Goal: Information Seeking & Learning: Compare options

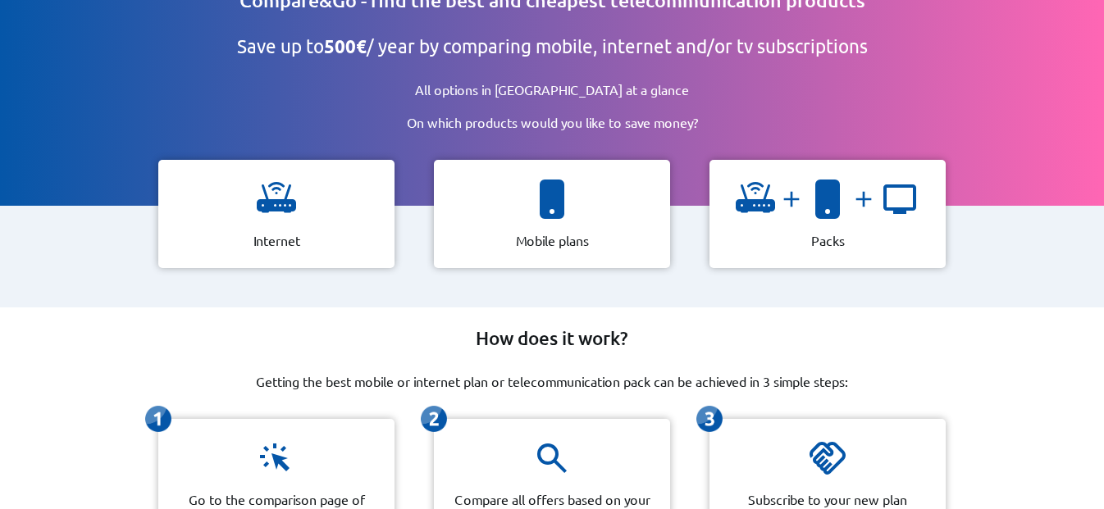
scroll to position [66, 0]
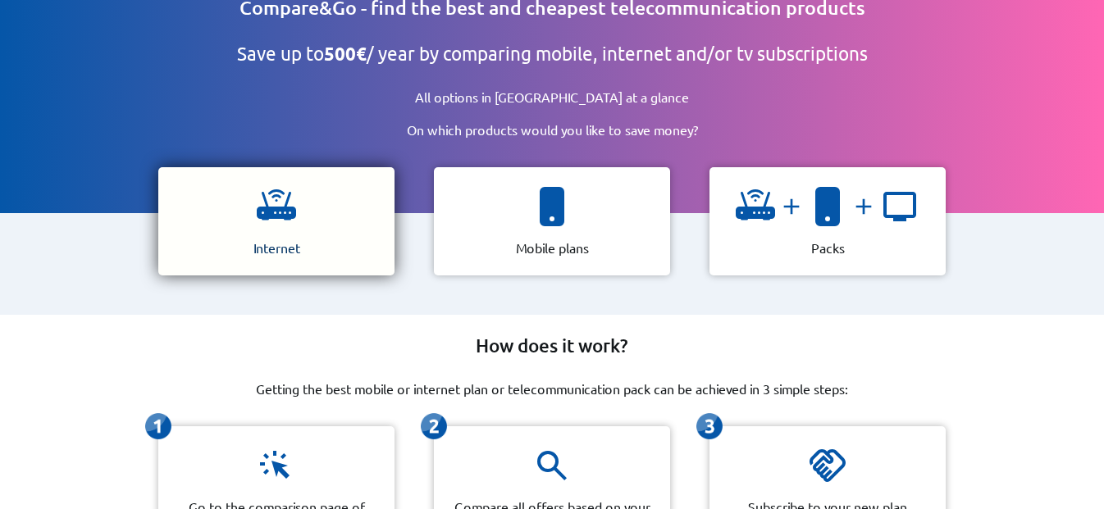
click at [317, 226] on div "Internet" at bounding box center [276, 221] width 236 height 108
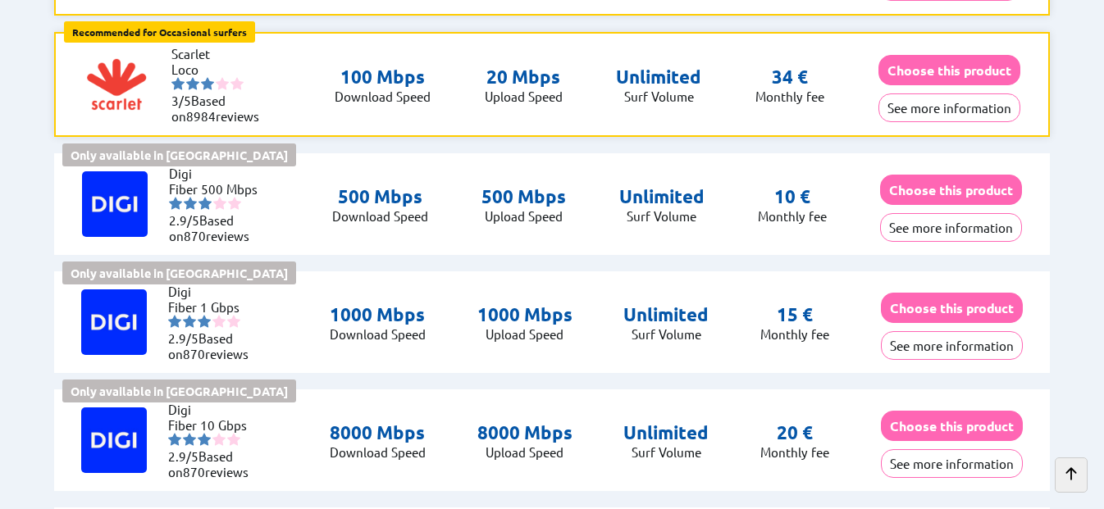
scroll to position [590, 0]
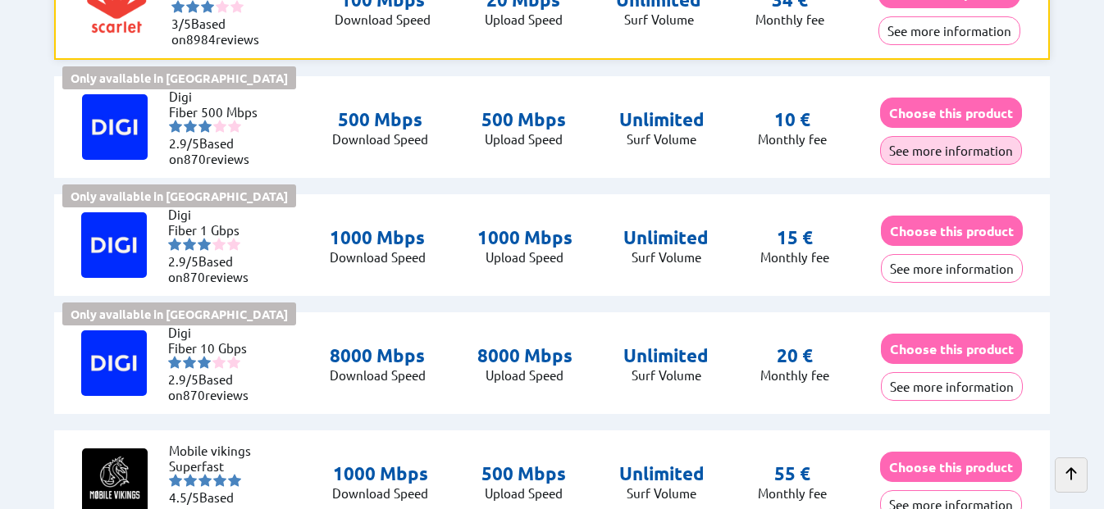
click at [969, 151] on button "See more information" at bounding box center [951, 150] width 142 height 29
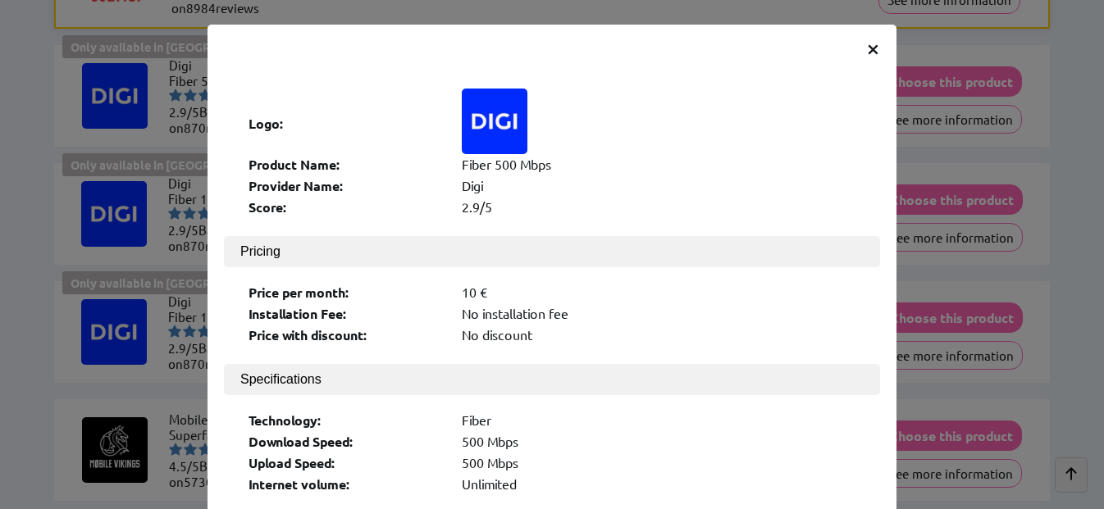
scroll to position [623, 0]
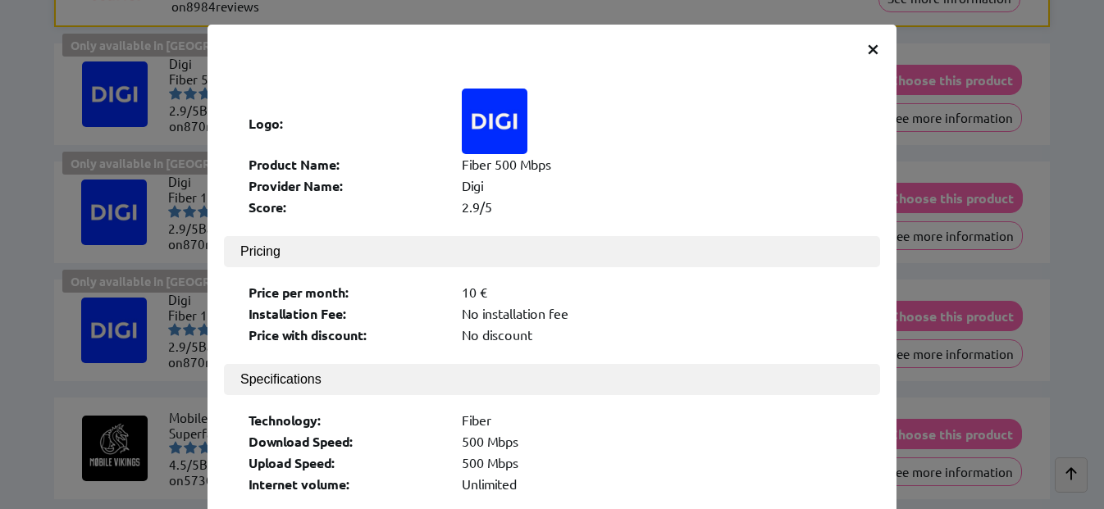
click at [873, 52] on span "×" at bounding box center [873, 48] width 14 height 30
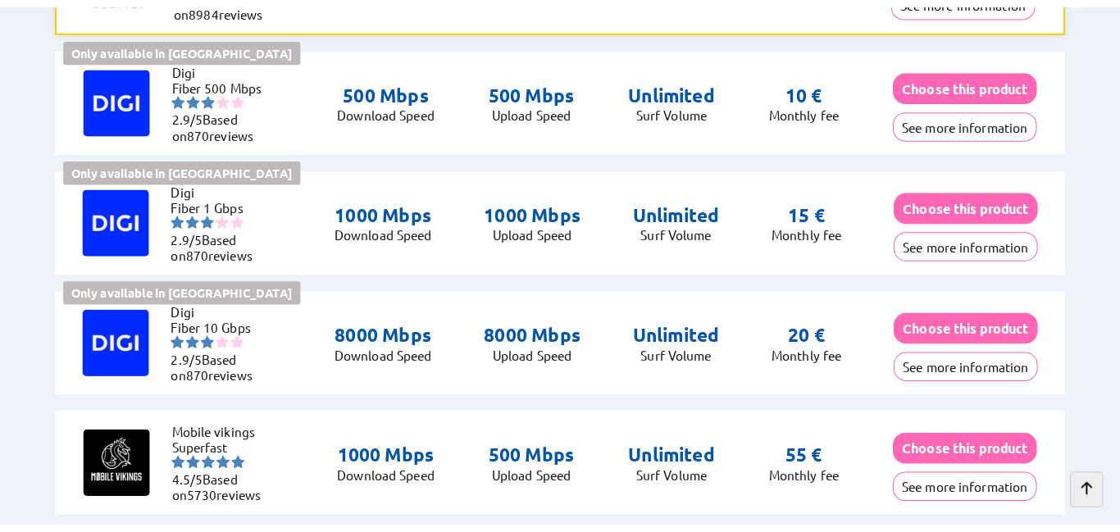
scroll to position [590, 0]
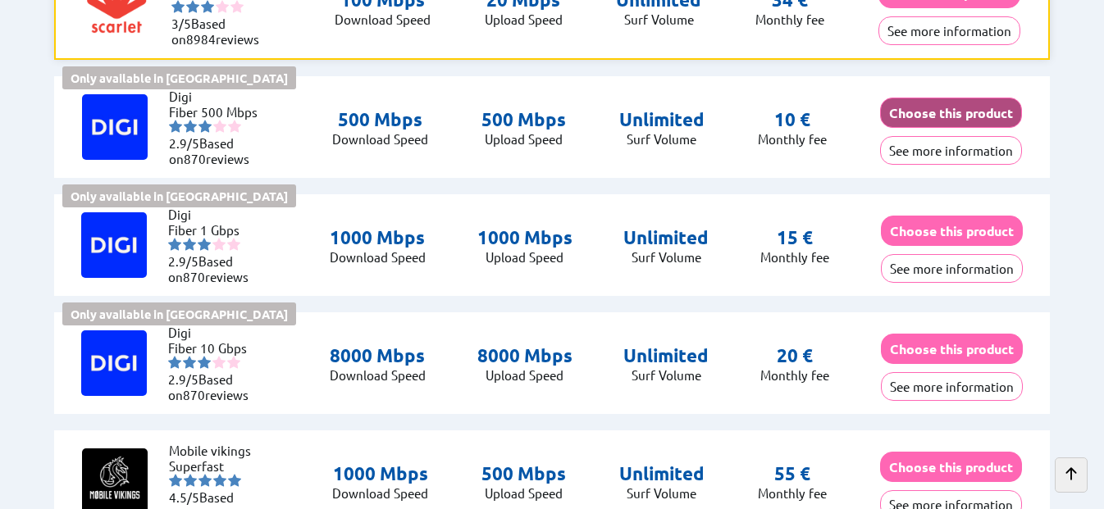
click at [960, 126] on button "Choose this product" at bounding box center [951, 113] width 142 height 30
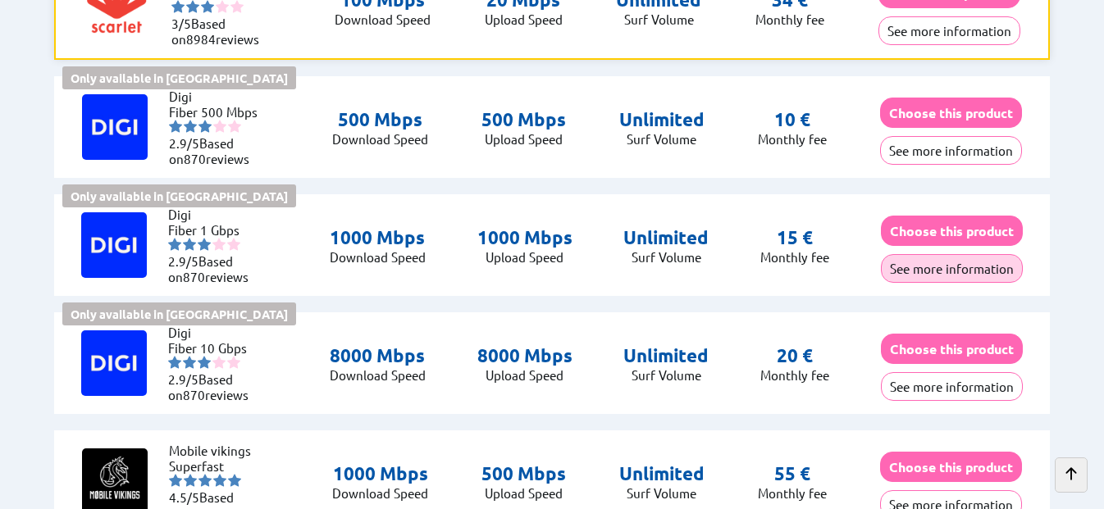
click at [936, 268] on button "See more information" at bounding box center [952, 268] width 142 height 29
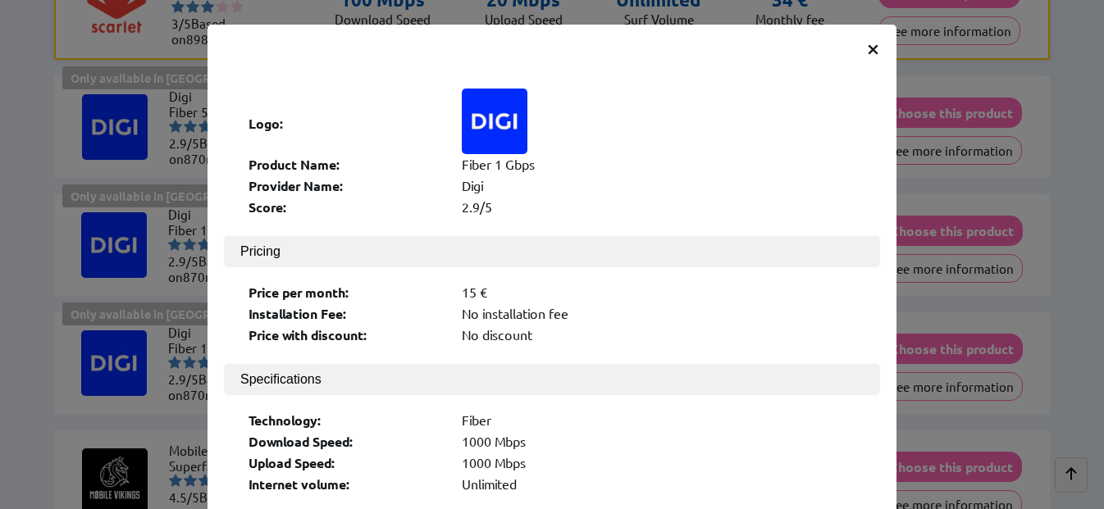
click at [872, 45] on span "×" at bounding box center [873, 48] width 14 height 30
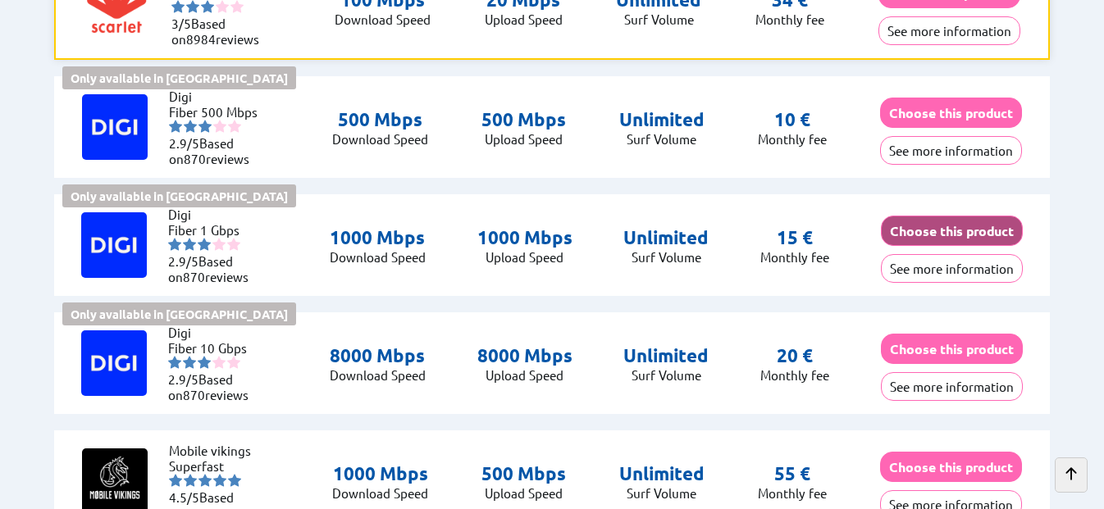
click at [907, 240] on button "Choose this product" at bounding box center [952, 231] width 142 height 30
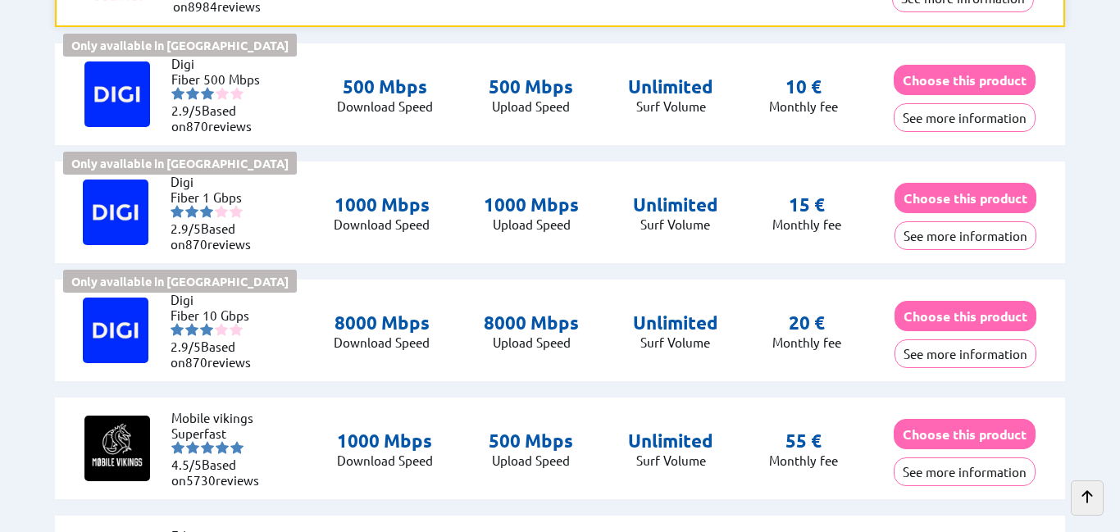
scroll to position [590, 0]
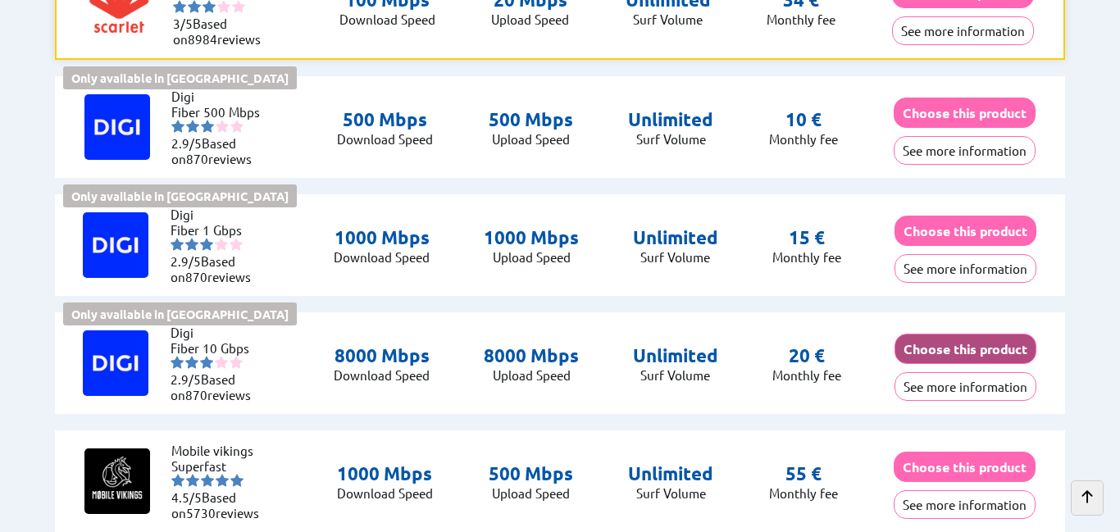
click at [965, 345] on button "Choose this product" at bounding box center [966, 349] width 142 height 30
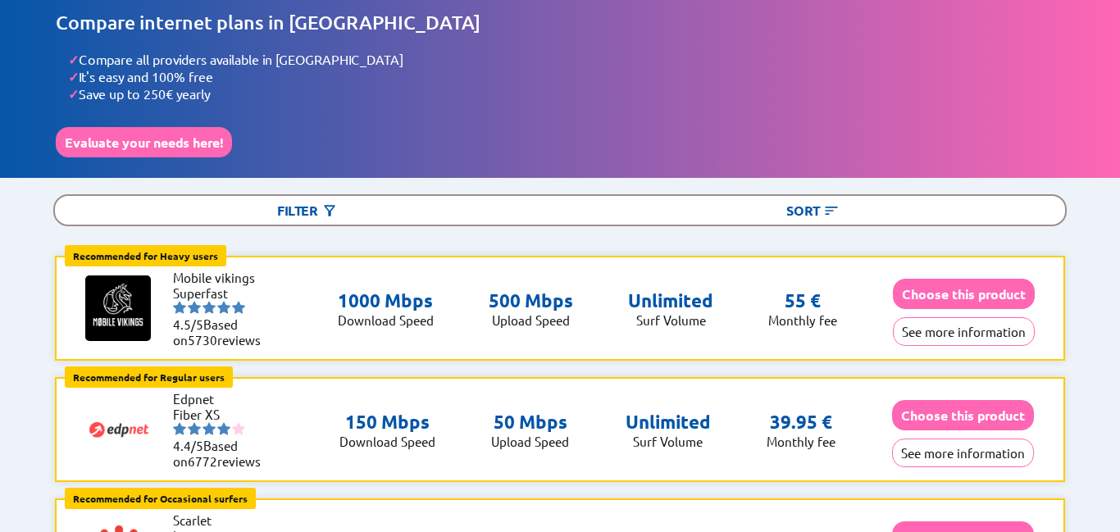
scroll to position [0, 0]
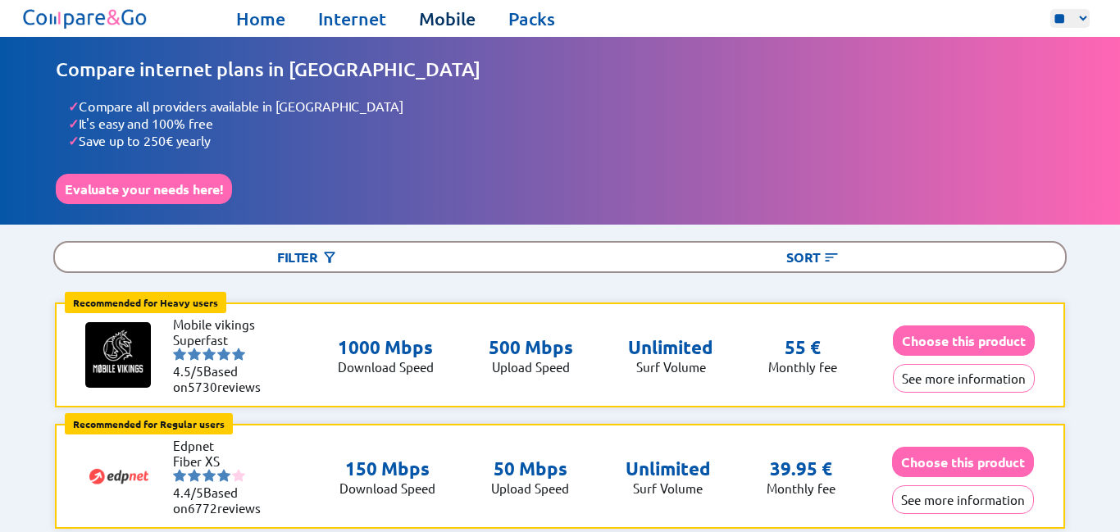
click at [446, 23] on link "Mobile" at bounding box center [447, 18] width 57 height 23
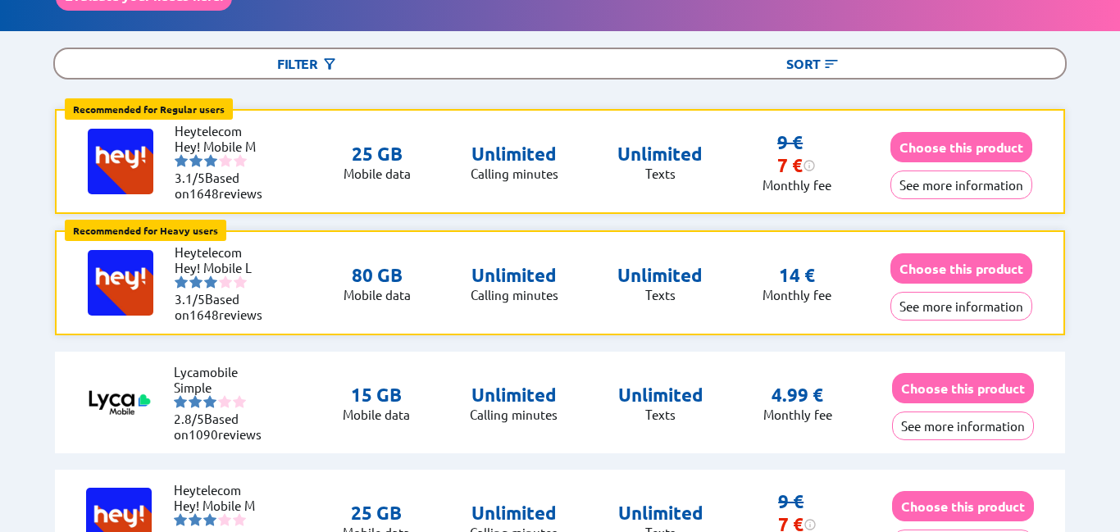
scroll to position [197, 0]
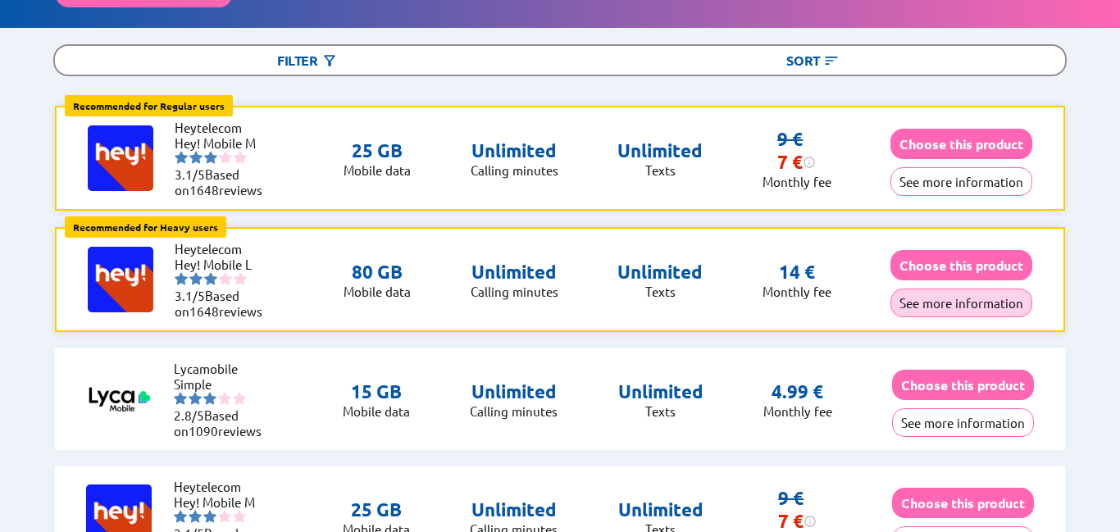
click at [1004, 311] on button "See more information" at bounding box center [962, 303] width 142 height 29
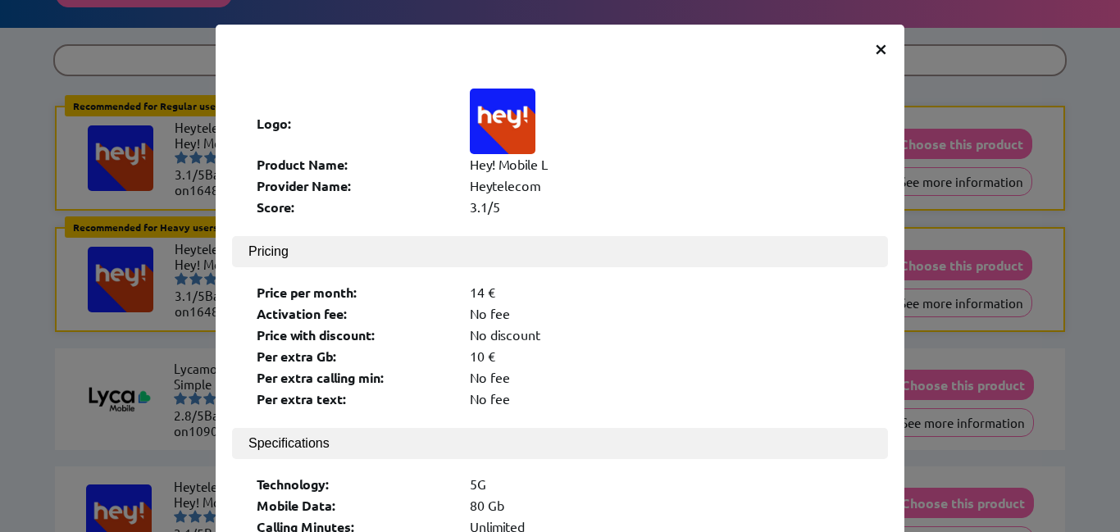
click at [759, 287] on div "14 €" at bounding box center [667, 292] width 394 height 17
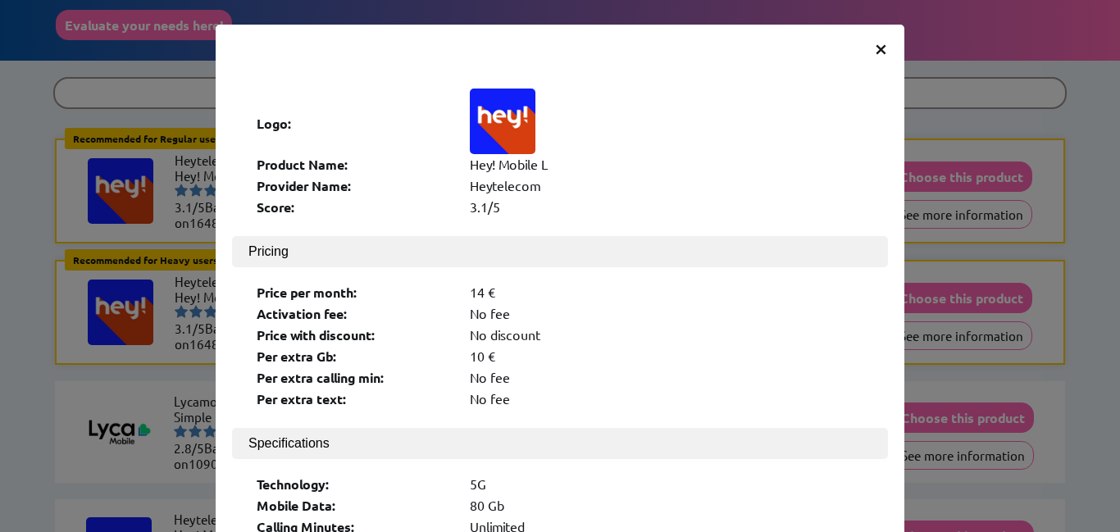
click at [878, 50] on span "×" at bounding box center [881, 48] width 14 height 30
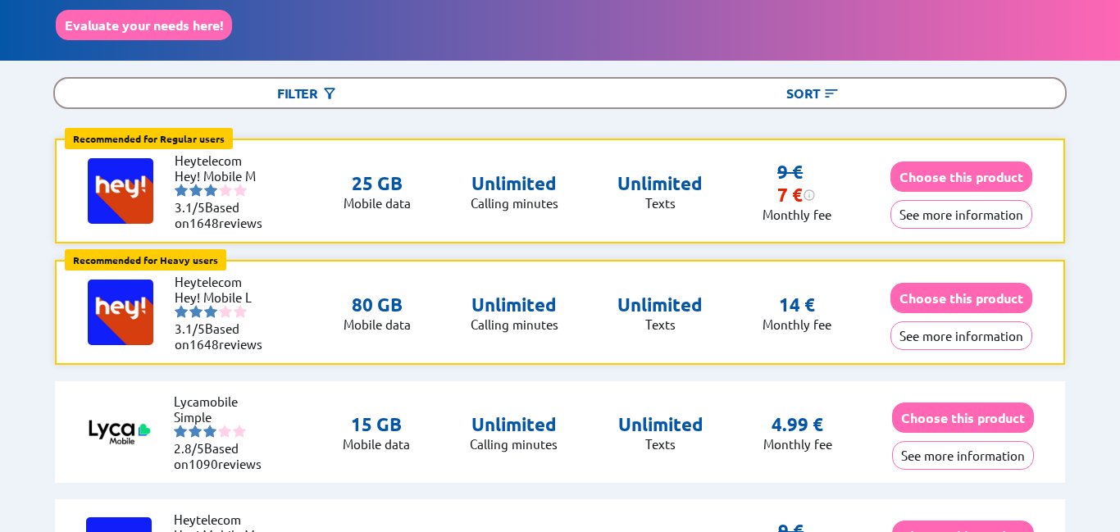
scroll to position [197, 0]
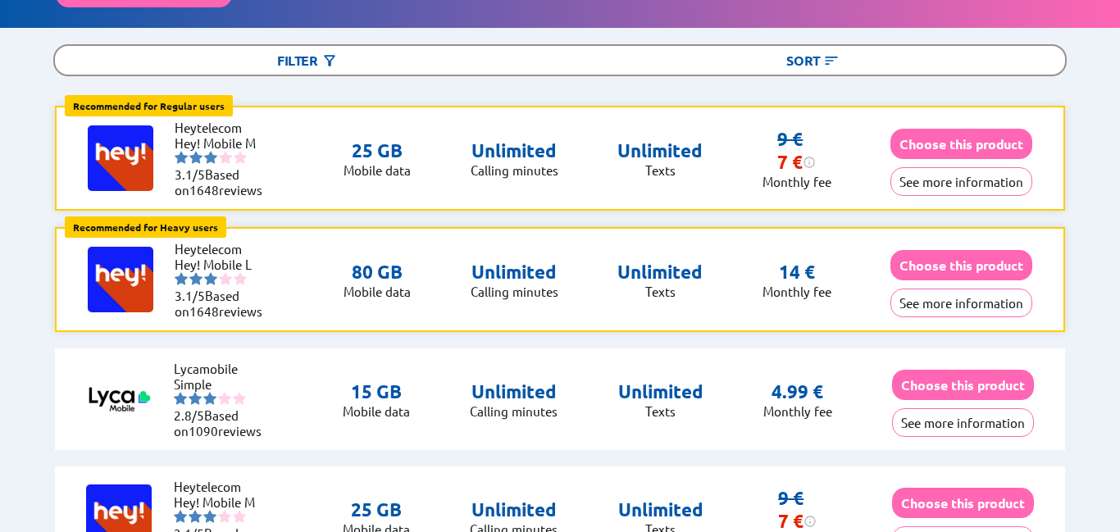
click at [1076, 118] on div "Recommended for Regular users Regular users: Uses data for browsing, social med…" at bounding box center [560, 219] width 1064 height 226
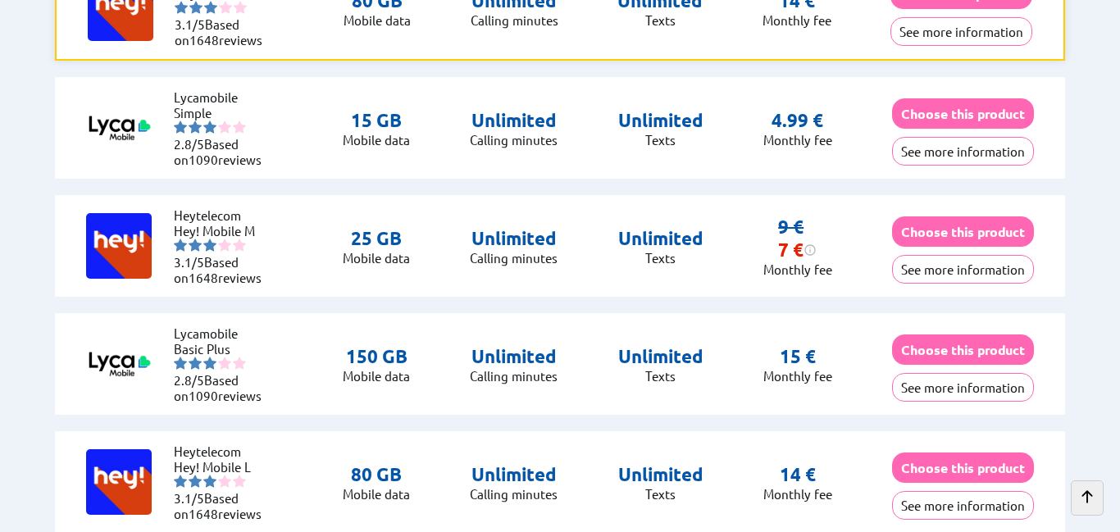
scroll to position [492, 0]
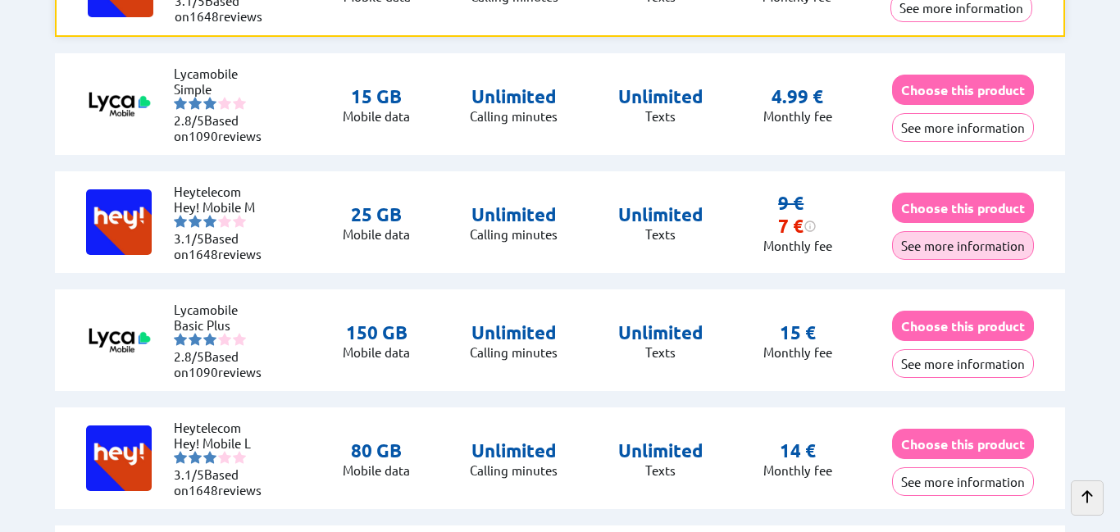
click at [973, 242] on button "See more information" at bounding box center [963, 245] width 142 height 29
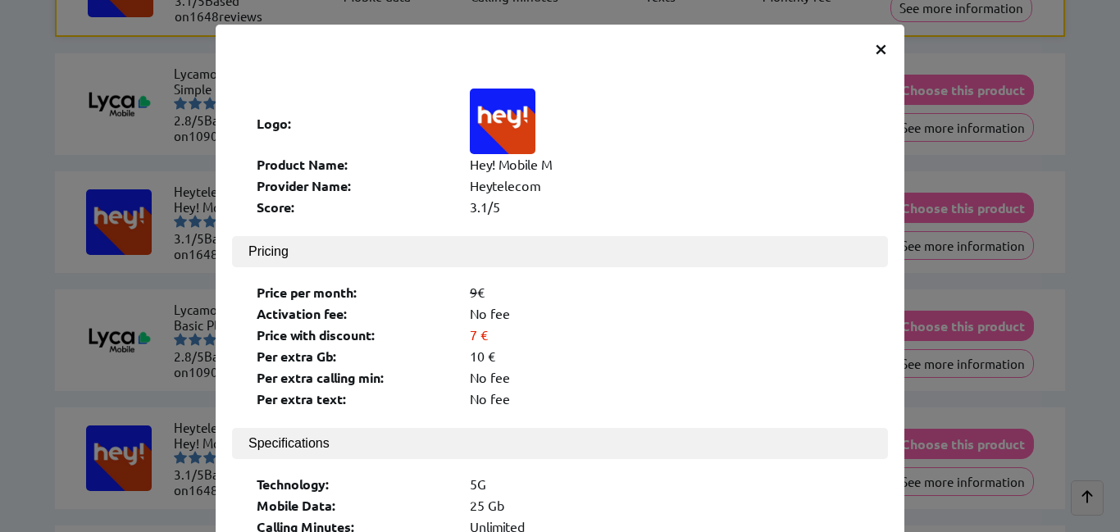
click at [622, 312] on div "Activation fee: No fee" at bounding box center [560, 315] width 607 height 21
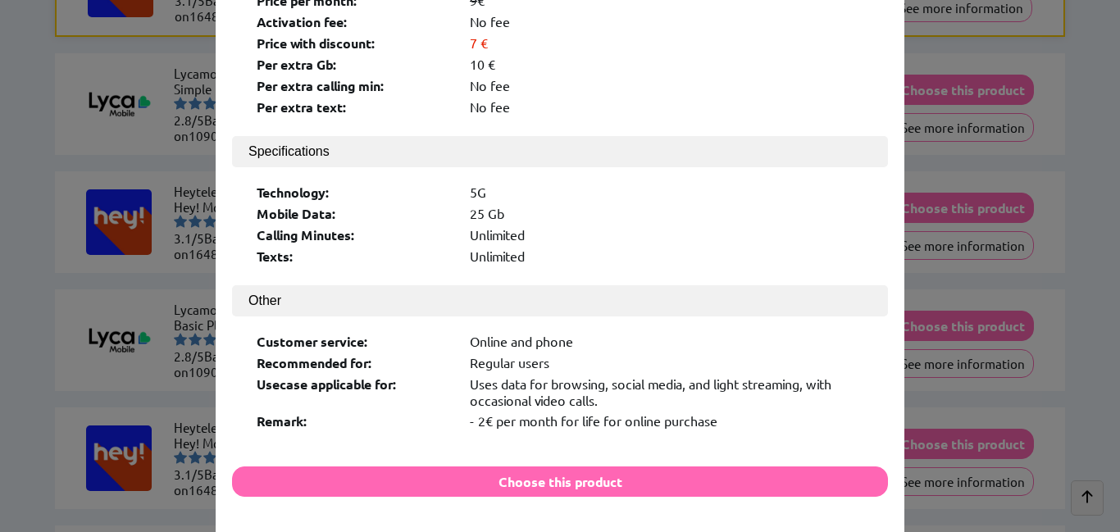
scroll to position [319, 0]
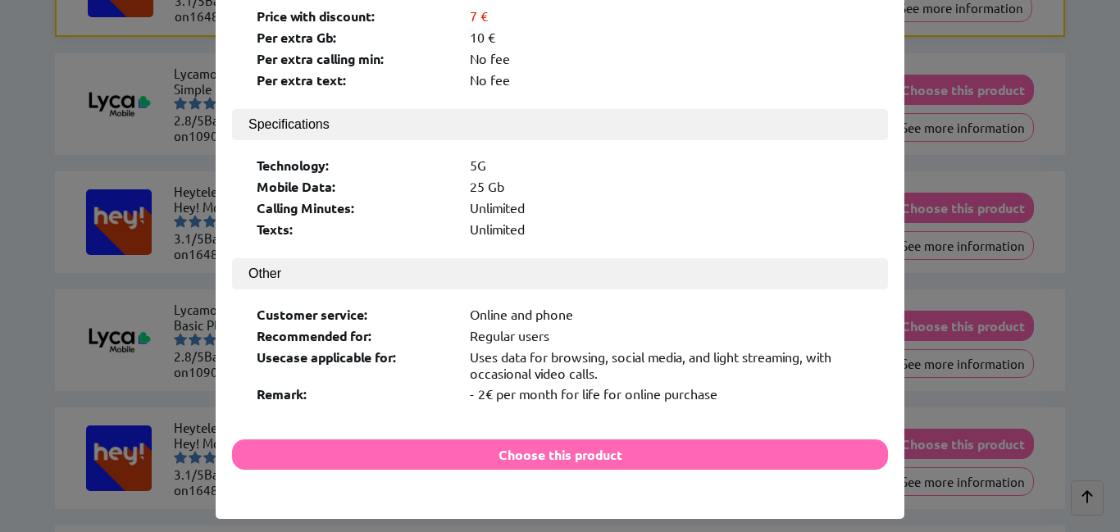
click at [1095, 107] on div "× Logo: Product Name: Hey! Mobile M Provider Name: Heytelecom Score: 3.1/5 Pric…" at bounding box center [560, 266] width 1120 height 532
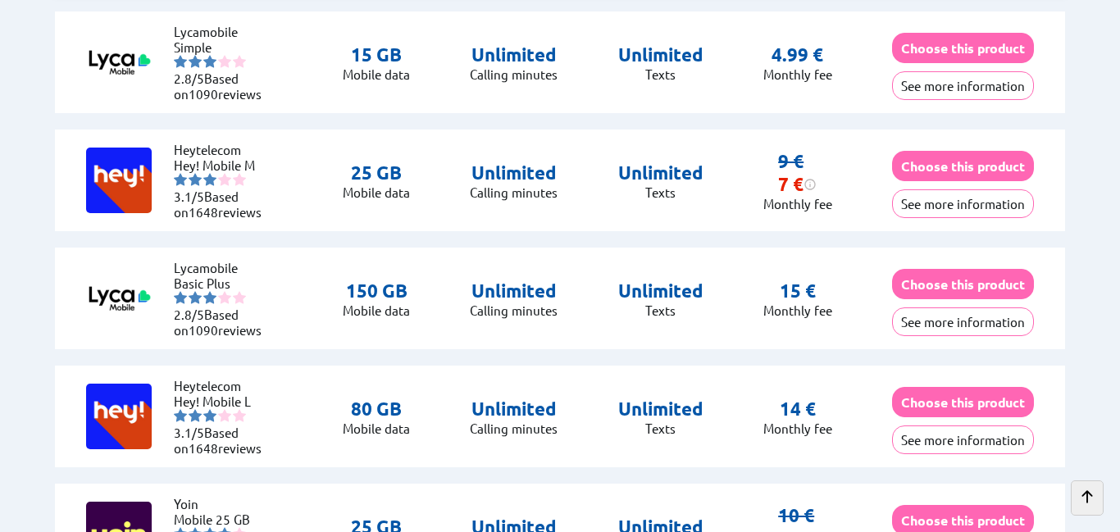
scroll to position [558, 0]
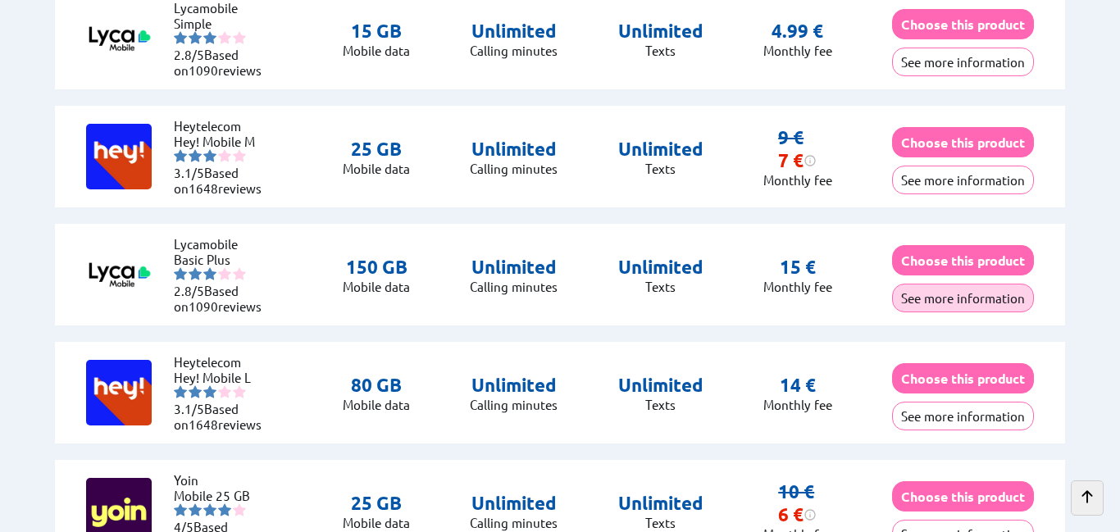
click at [937, 298] on button "See more information" at bounding box center [963, 298] width 142 height 29
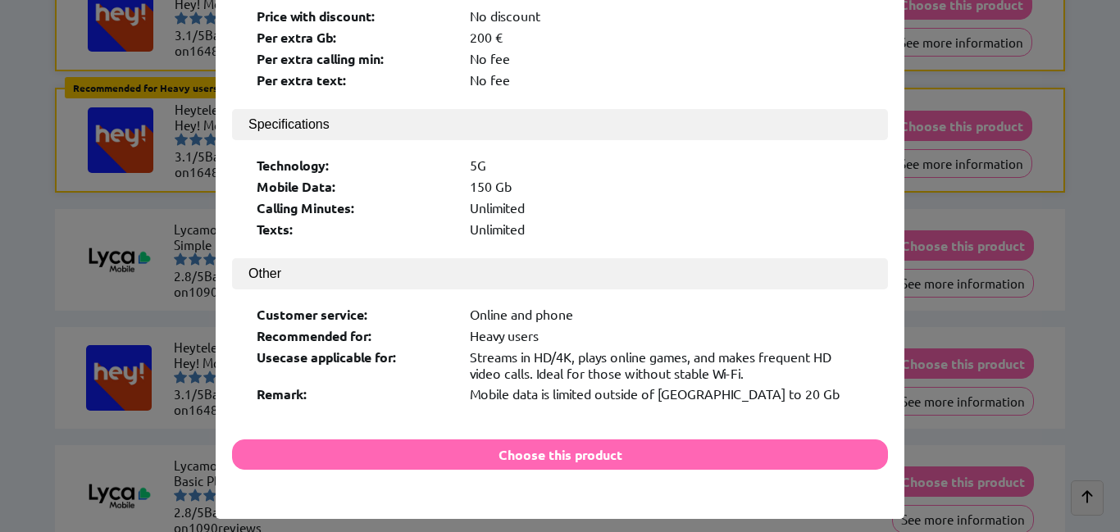
scroll to position [328, 0]
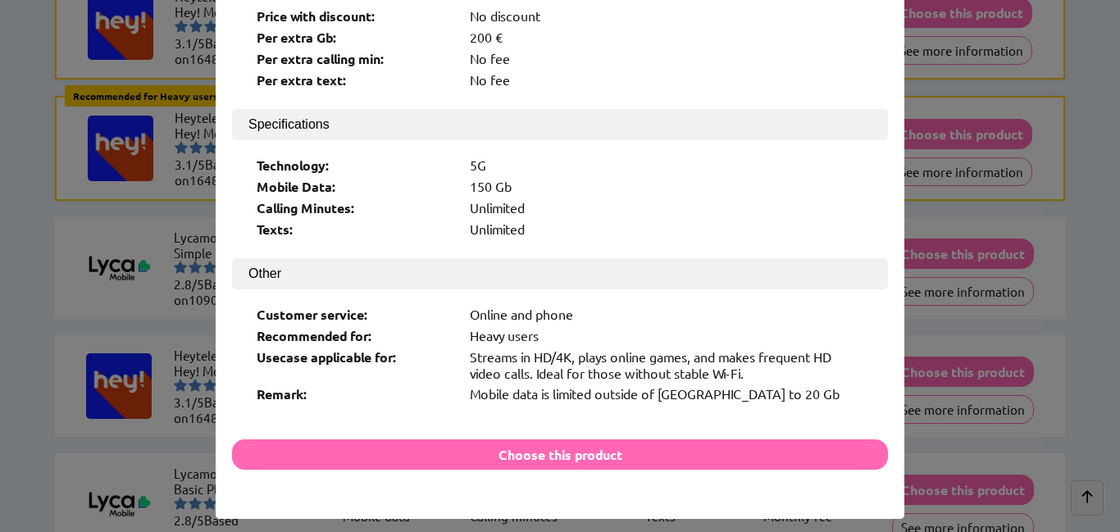
click at [1069, 147] on div "× Logo: Product Name: Basic Plus Provider Name: Lycamobile Score: 2.8/5 Pricing…" at bounding box center [560, 266] width 1120 height 532
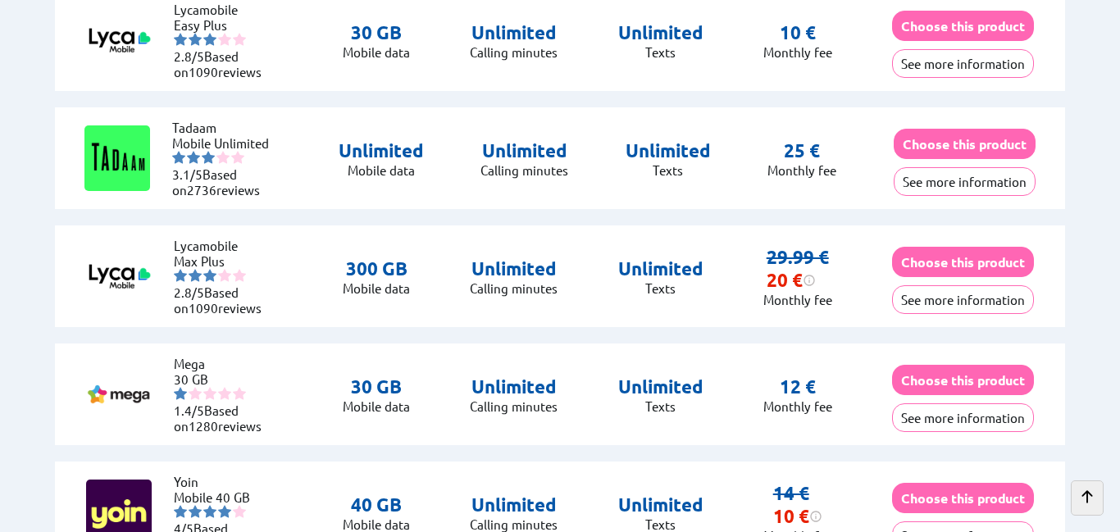
scroll to position [1148, 0]
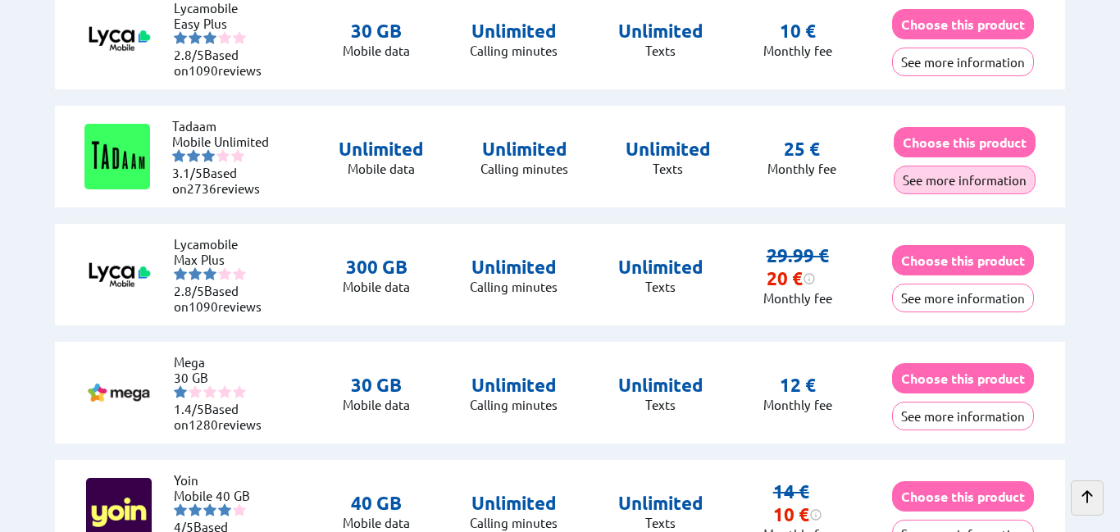
click at [960, 179] on button "See more information" at bounding box center [965, 180] width 142 height 29
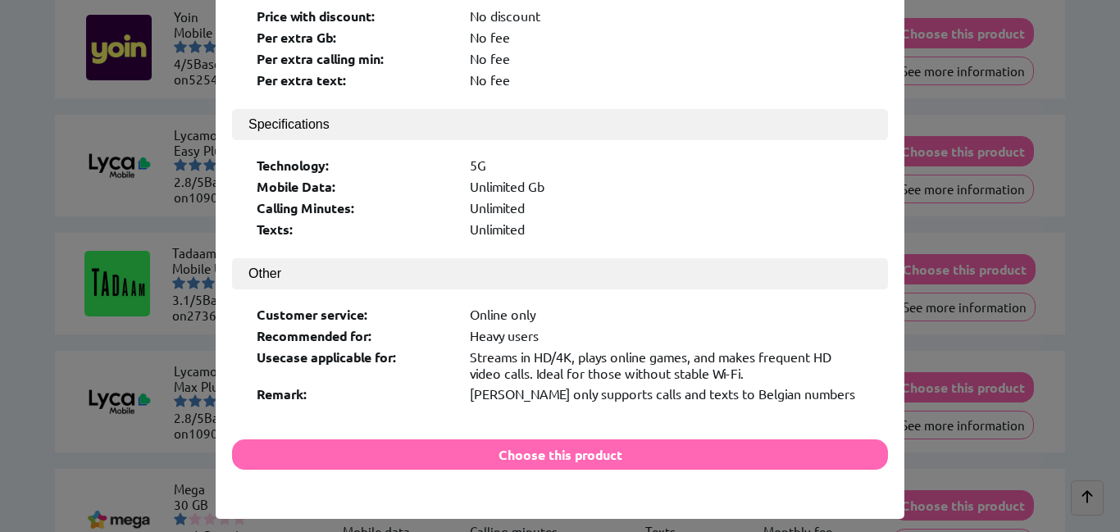
scroll to position [1017, 0]
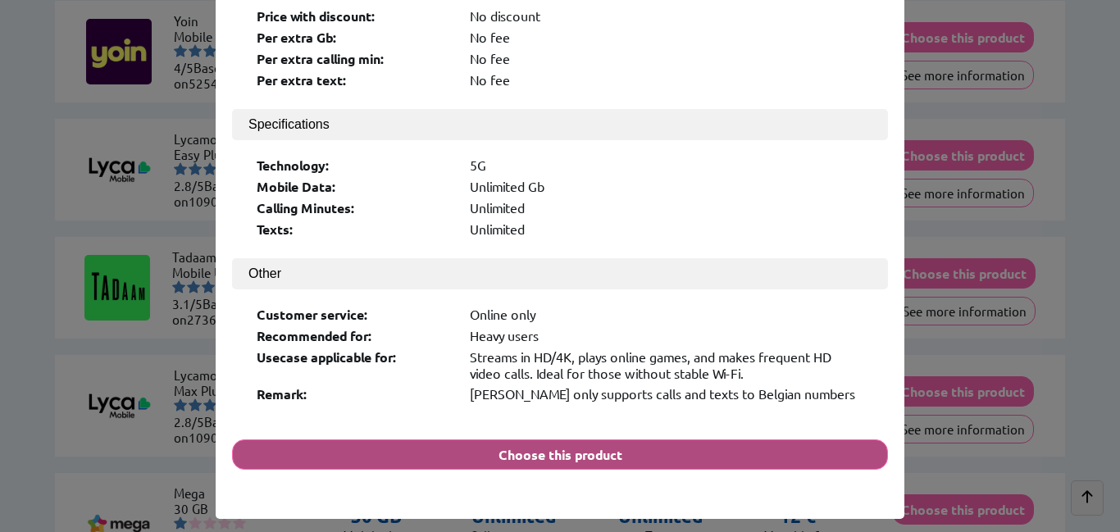
click at [753, 440] on button "Choose this product" at bounding box center [560, 455] width 656 height 30
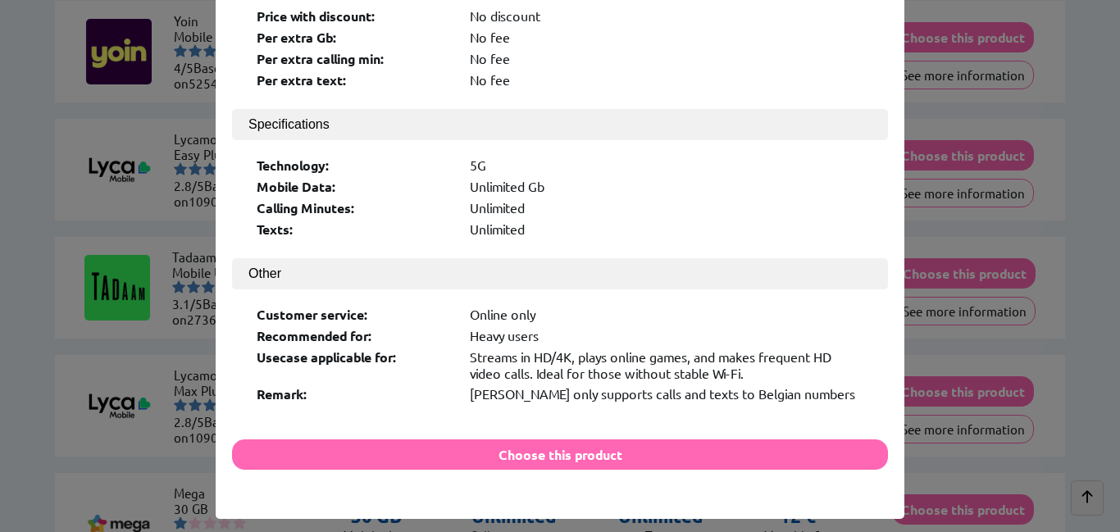
click at [1091, 163] on div "× Logo: Product Name: Mobile Unlimited Provider Name: [PERSON_NAME] Score: 3.1/…" at bounding box center [560, 266] width 1120 height 532
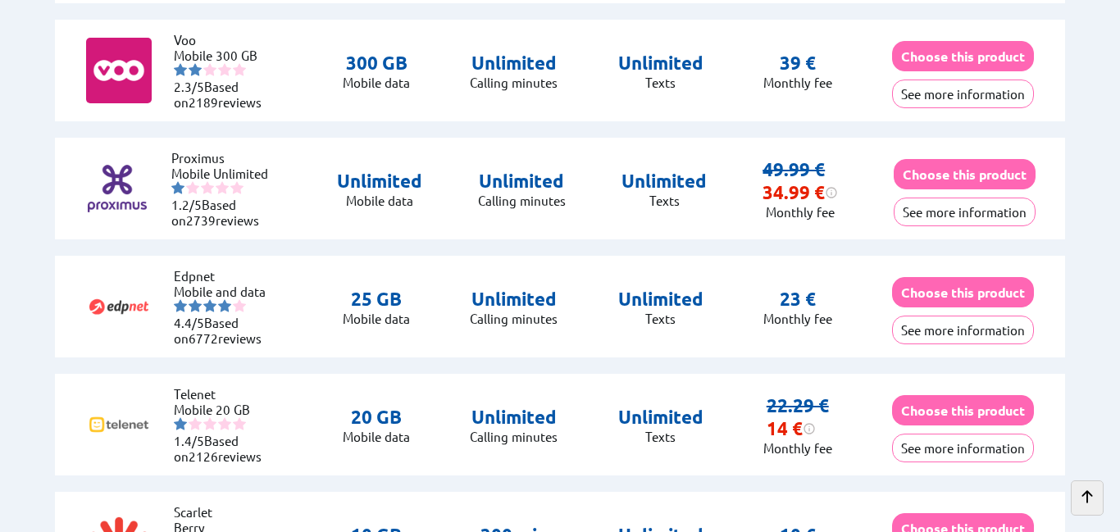
scroll to position [4560, 0]
